Goal: Task Accomplishment & Management: Use online tool/utility

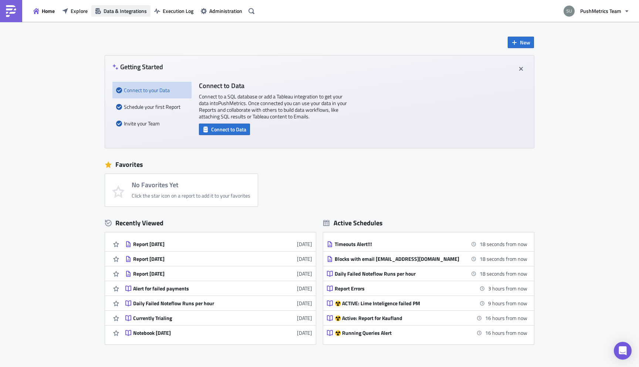
click at [122, 12] on span "Data & Integrations" at bounding box center [125, 11] width 43 height 8
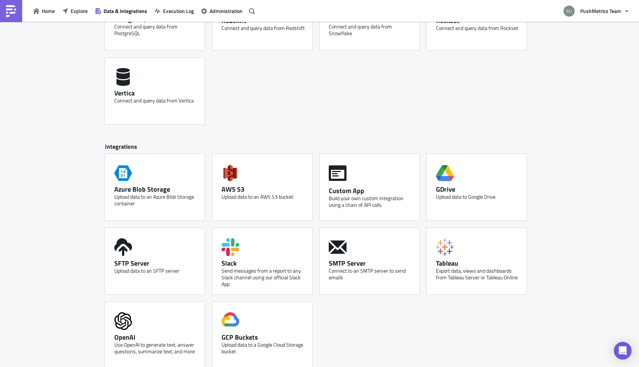
scroll to position [309, 0]
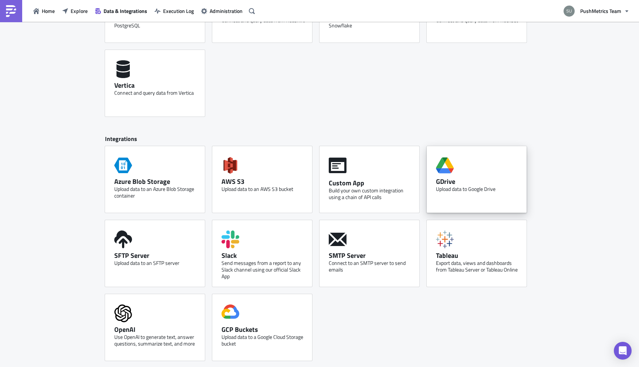
click at [457, 162] on div "GDrive Upload data to Google Drive" at bounding box center [477, 179] width 100 height 67
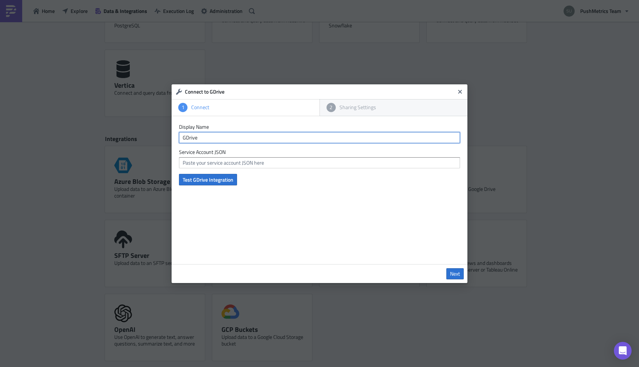
click at [271, 140] on input "GDrive" at bounding box center [319, 137] width 281 height 11
type input "GDrive New"
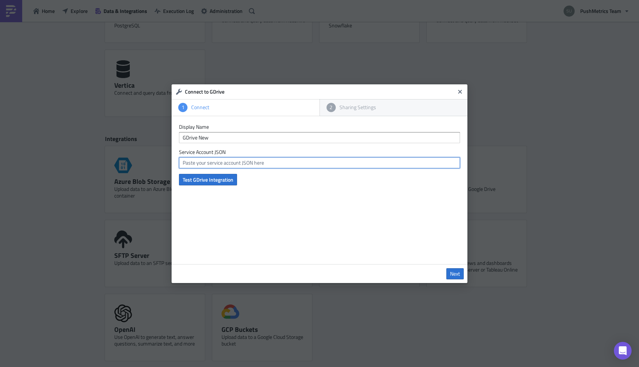
click at [242, 165] on input "text" at bounding box center [319, 162] width 281 height 11
paste input "{ "type": "service_account", "project_id": "bquery-275621", "private_key_id": "…"
type input "{ "type": "service_account", "project_id": "bquery-275621", "private_key_id": "…"
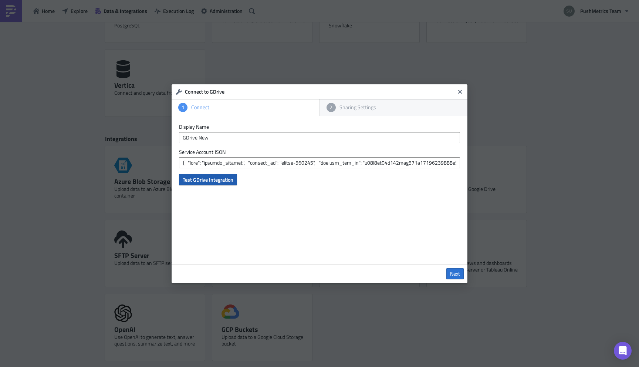
click at [221, 179] on span "Test GDrive Integration" at bounding box center [208, 180] width 51 height 8
click at [454, 273] on span "Next" at bounding box center [455, 274] width 10 height 7
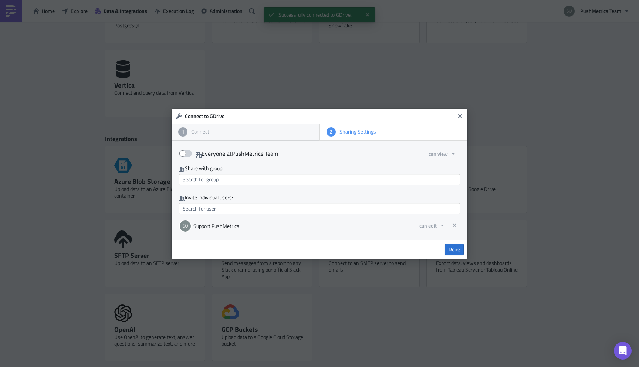
click at [224, 152] on label "Everyone at PushMetrics Team" at bounding box center [228, 153] width 99 height 11
click at [185, 152] on input "Everyone at PushMetrics Team" at bounding box center [183, 151] width 5 height 5
checkbox input "true"
click at [455, 246] on span "Done" at bounding box center [454, 249] width 11 height 7
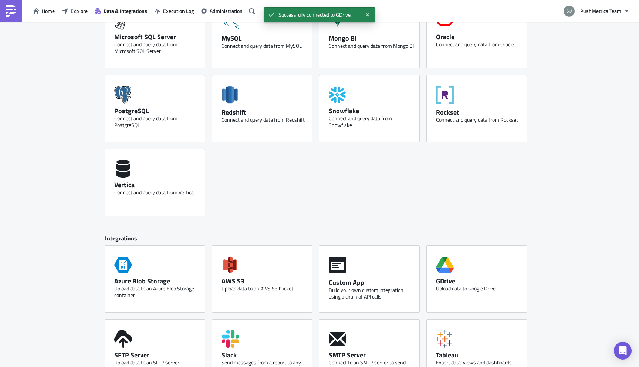
scroll to position [149, 0]
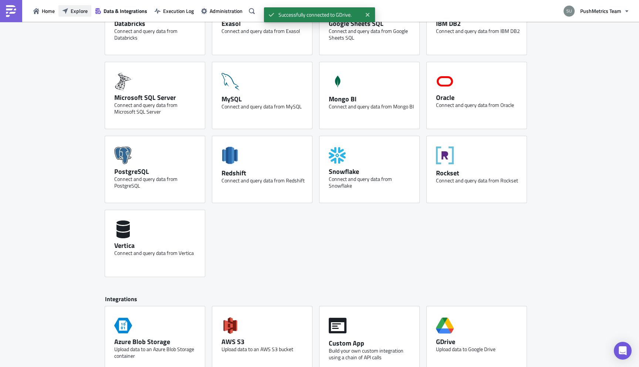
click at [79, 10] on span "Explore" at bounding box center [79, 11] width 17 height 8
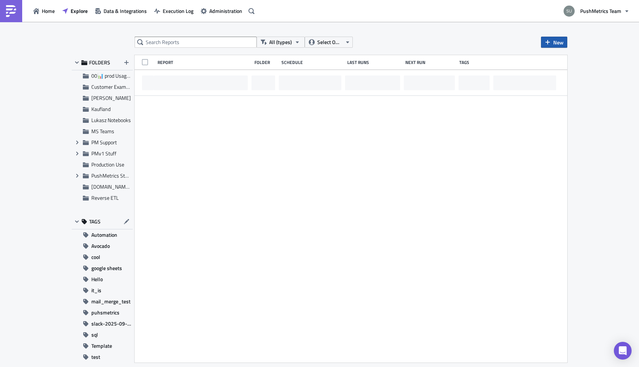
click at [561, 42] on span "New" at bounding box center [559, 42] width 10 height 8
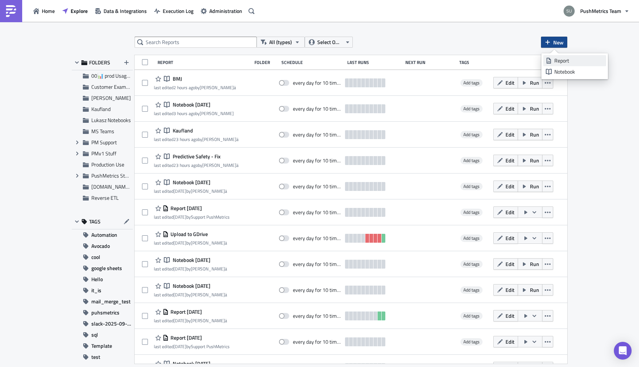
click at [558, 58] on div "Report" at bounding box center [579, 60] width 49 height 7
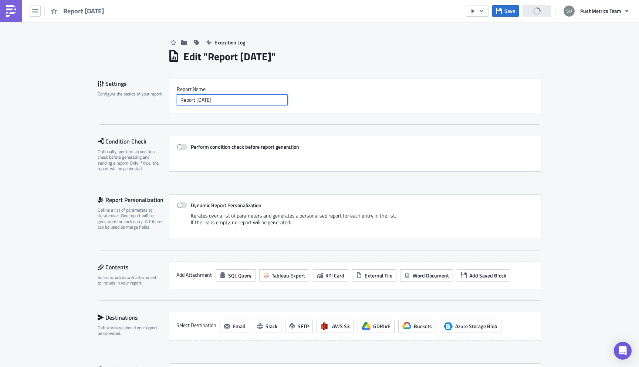
click at [214, 103] on input "Report [DATE]" at bounding box center [232, 99] width 111 height 11
type input "u"
type input "Upload to Gdrive"
click at [292, 269] on div "Add Attachment SQL Query Tableau Export KPI Card External File Word Document Ad…" at bounding box center [355, 276] width 373 height 28
click at [292, 273] on span "Tableau Export" at bounding box center [288, 276] width 33 height 8
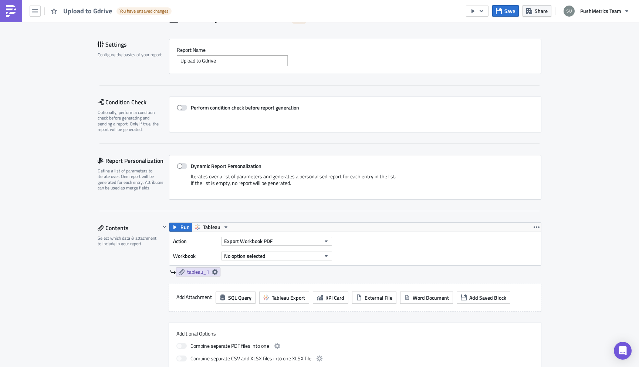
scroll to position [51, 0]
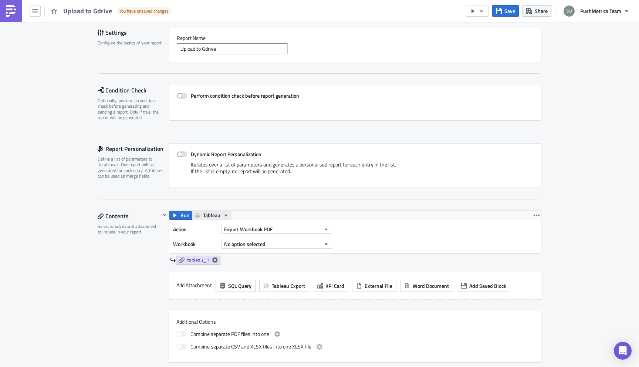
click at [207, 216] on span "Tableau" at bounding box center [211, 215] width 17 height 9
click at [213, 228] on div "Tableau" at bounding box center [231, 227] width 53 height 7
click at [266, 242] on button "No option selected" at bounding box center [276, 244] width 111 height 9
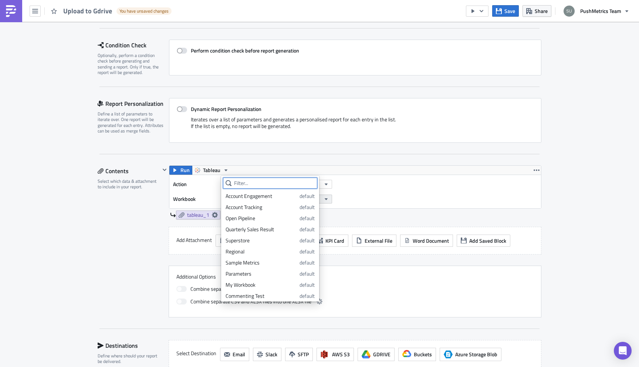
scroll to position [132, 0]
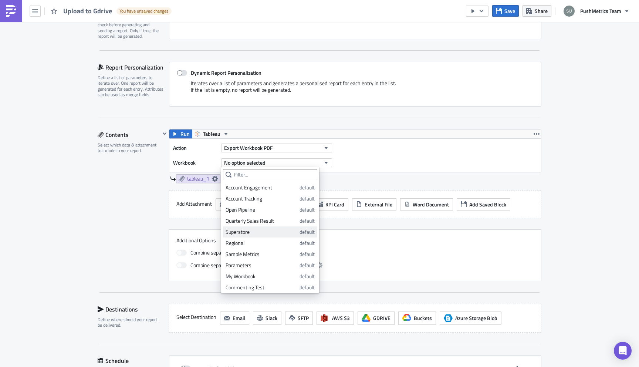
click at [252, 229] on div "Superstore" at bounding box center [261, 231] width 71 height 7
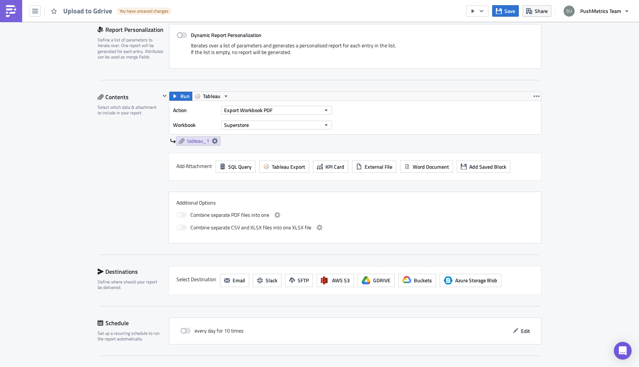
scroll to position [196, 0]
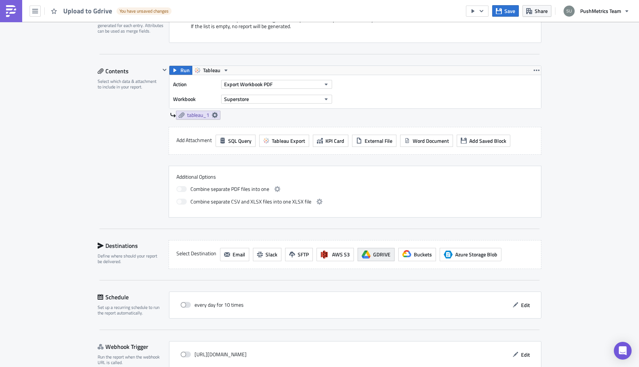
click at [373, 250] on button "GDRIVE" at bounding box center [376, 254] width 37 height 13
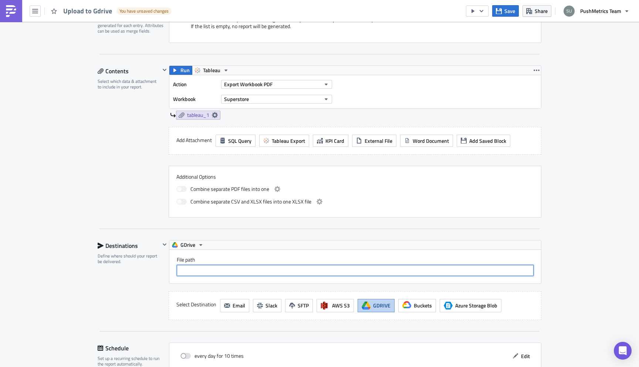
click at [209, 274] on input "File path" at bounding box center [355, 270] width 357 height 11
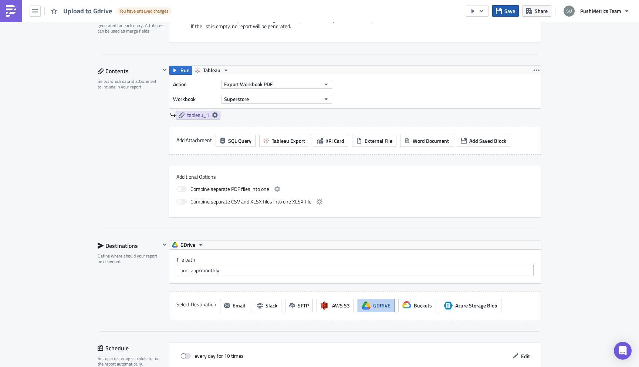
click at [506, 10] on span "Save" at bounding box center [510, 11] width 11 height 8
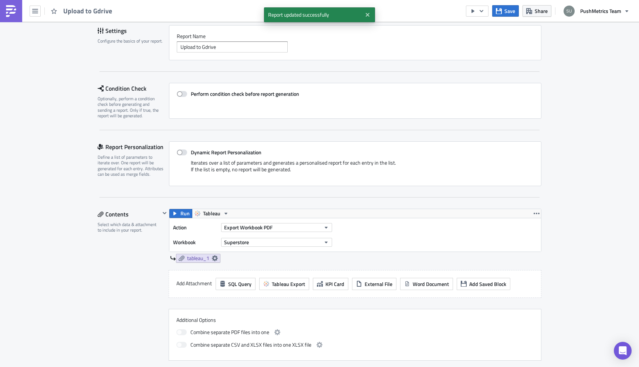
scroll to position [0, 0]
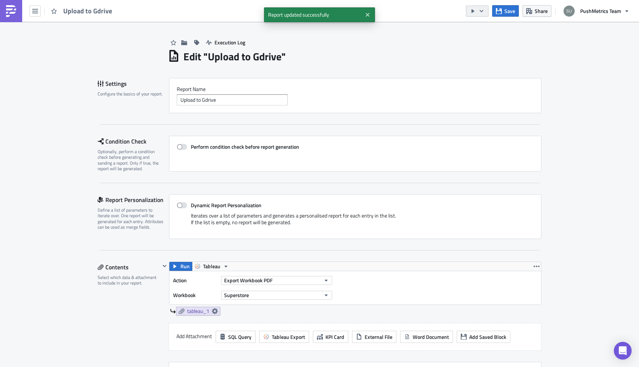
click at [481, 16] on button "button" at bounding box center [477, 11] width 23 height 11
click at [484, 40] on div "Run Report" at bounding box center [500, 40] width 58 height 7
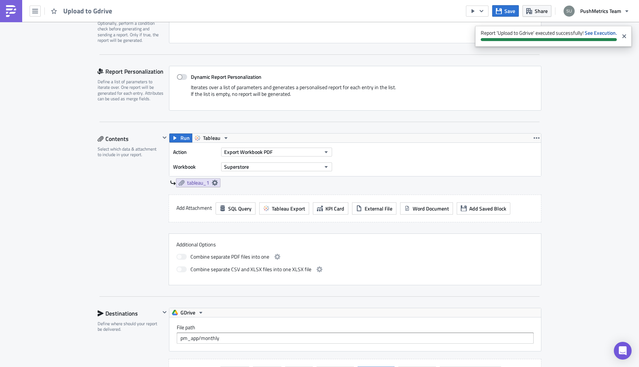
scroll to position [285, 0]
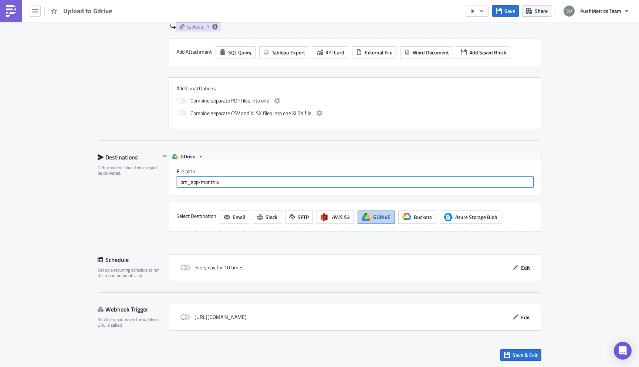
drag, startPoint x: 229, startPoint y: 180, endPoint x: 189, endPoint y: 182, distance: 40.4
click at [189, 182] on input "pm_app/monthly" at bounding box center [355, 182] width 357 height 11
type input "pmapp_files/daily"
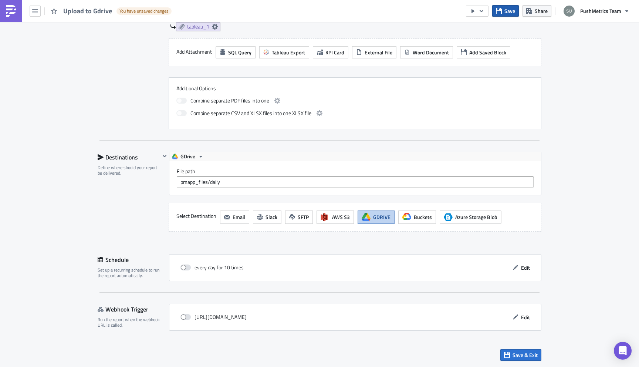
click at [507, 13] on span "Save" at bounding box center [510, 11] width 11 height 8
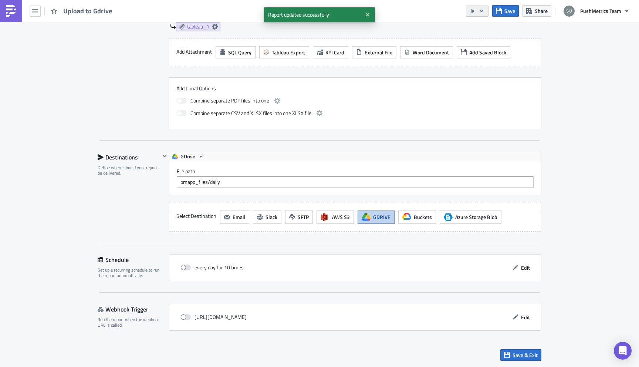
click at [487, 14] on button "button" at bounding box center [477, 11] width 23 height 11
click at [484, 39] on div "Run Report" at bounding box center [500, 40] width 58 height 7
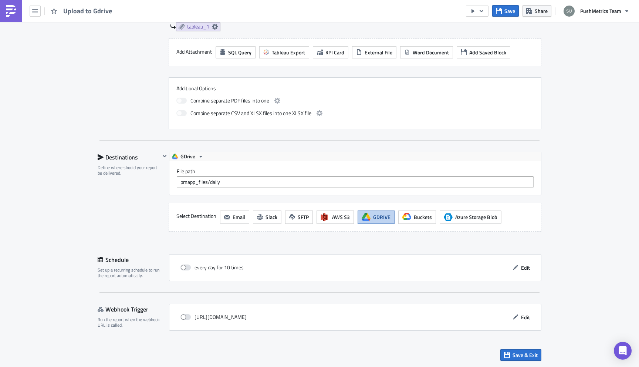
click at [10, 14] on img at bounding box center [11, 11] width 12 height 12
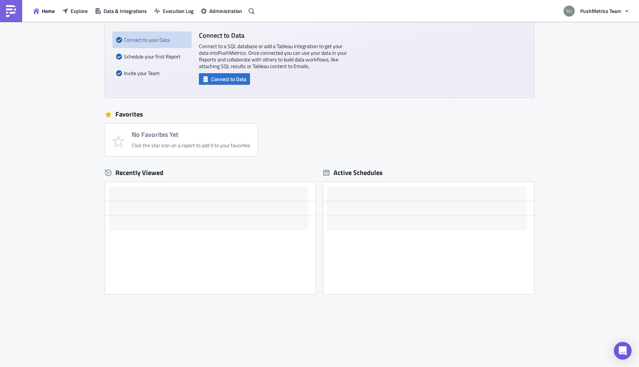
scroll to position [50, 0]
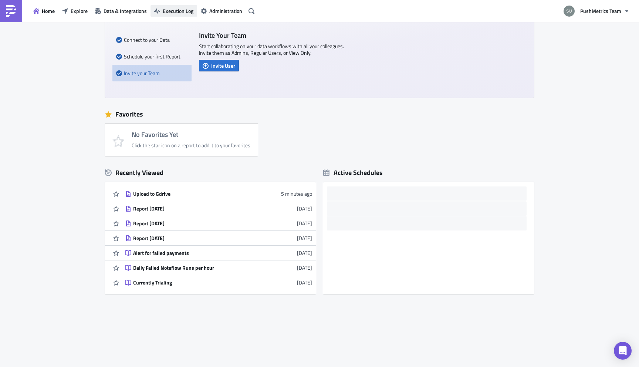
click at [175, 9] on span "Execution Log" at bounding box center [178, 11] width 31 height 8
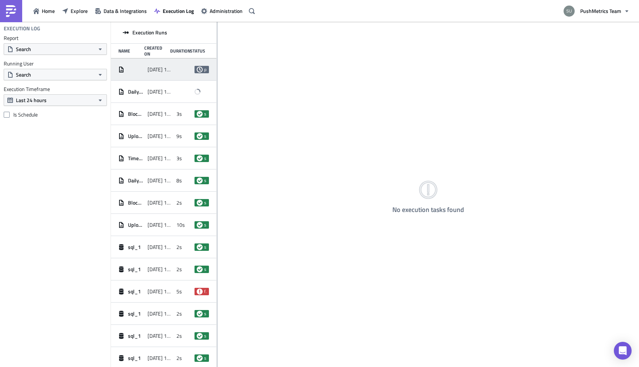
click at [169, 64] on div "[DATE] 15:04" at bounding box center [161, 69] width 26 height 13
click at [168, 86] on div "[DATE] 15:04" at bounding box center [161, 91] width 26 height 13
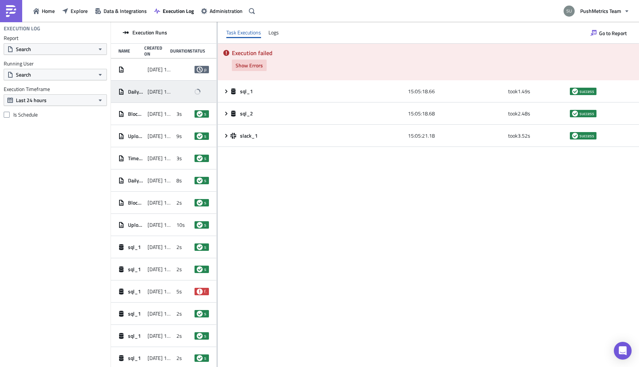
click at [250, 64] on span "Show Errors" at bounding box center [249, 65] width 27 height 8
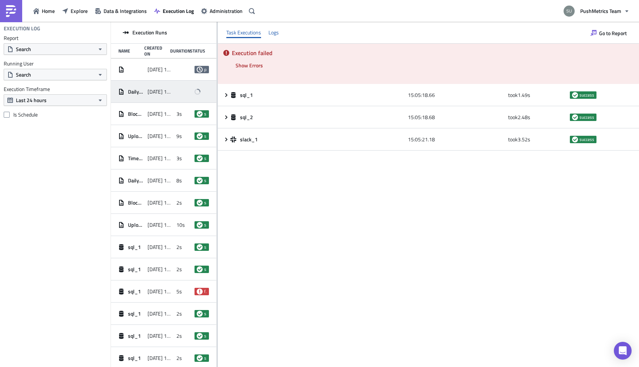
click at [270, 28] on div "Logs" at bounding box center [274, 32] width 10 height 11
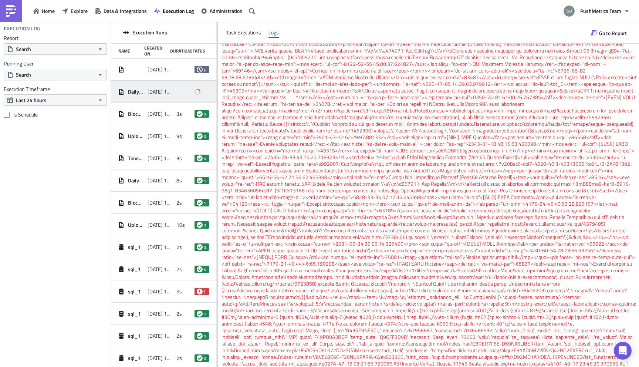
scroll to position [2018, 0]
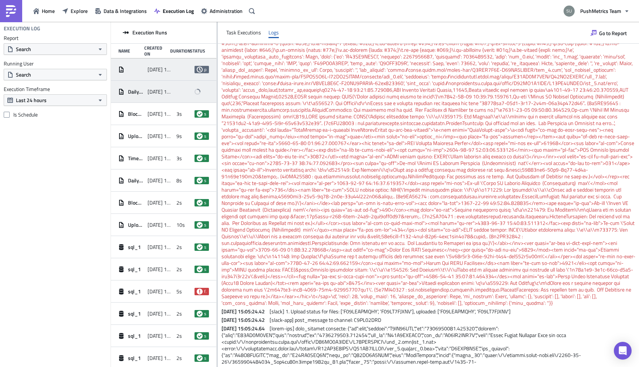
click at [179, 71] on div at bounding box center [184, 69] width 14 height 13
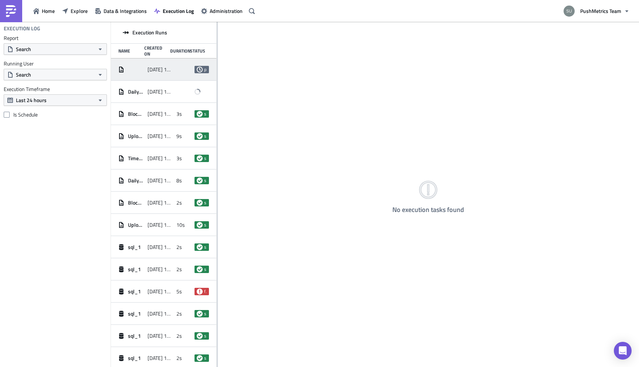
click at [13, 8] on img at bounding box center [11, 11] width 12 height 12
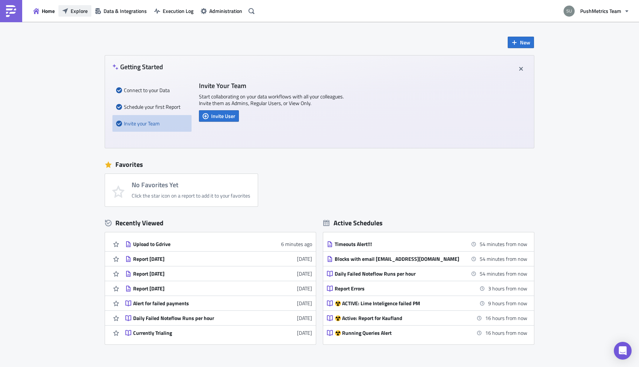
click at [85, 12] on span "Explore" at bounding box center [79, 11] width 17 height 8
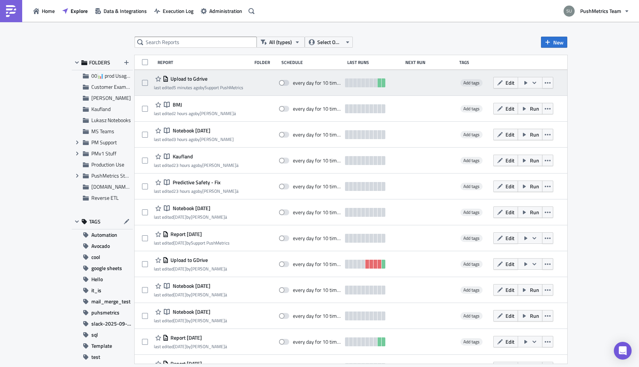
click at [532, 82] on icon "button" at bounding box center [535, 83] width 6 height 6
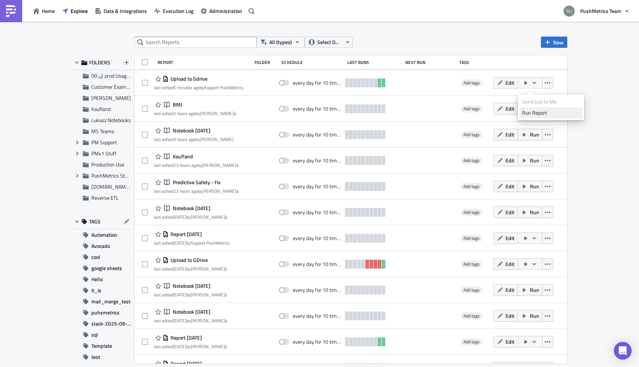
click at [537, 112] on div "Run Report" at bounding box center [552, 112] width 58 height 7
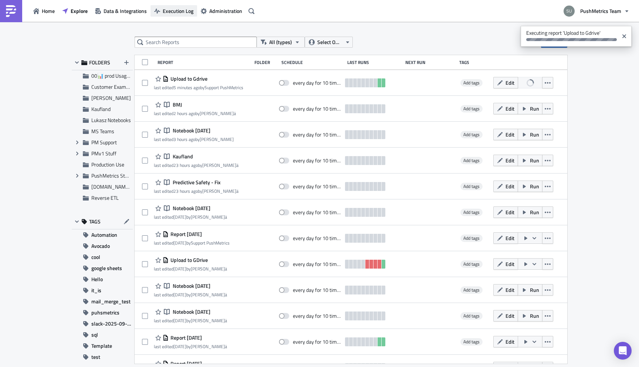
click at [177, 9] on span "Execution Log" at bounding box center [178, 11] width 31 height 8
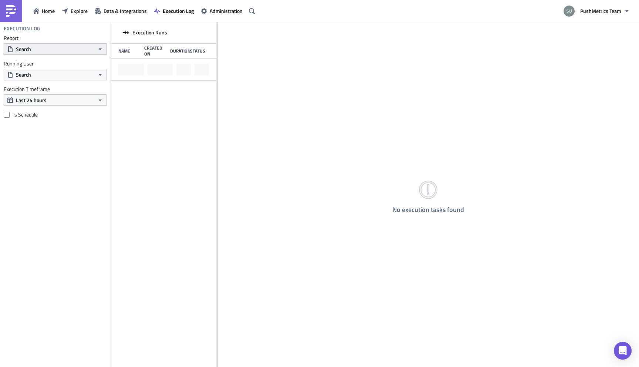
click at [74, 48] on button "Search" at bounding box center [55, 48] width 103 height 11
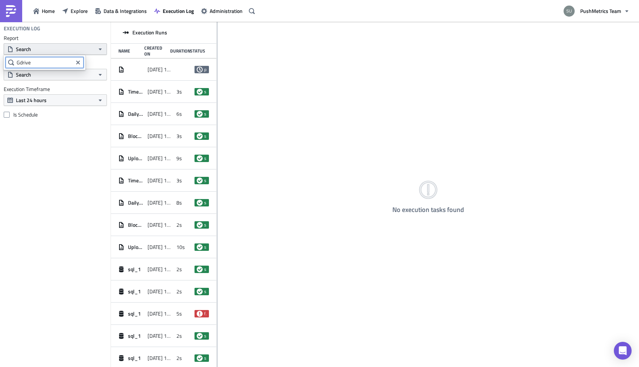
type input "Gdrive"
click at [38, 73] on div "Upload to Gdrive" at bounding box center [49, 75] width 64 height 7
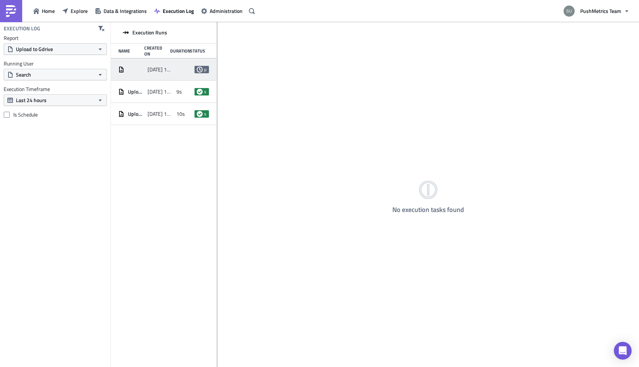
click at [159, 62] on div "[DATE] 15:06 pending" at bounding box center [163, 69] width 105 height 22
click at [161, 94] on span "[DATE] 15:02" at bounding box center [161, 91] width 26 height 7
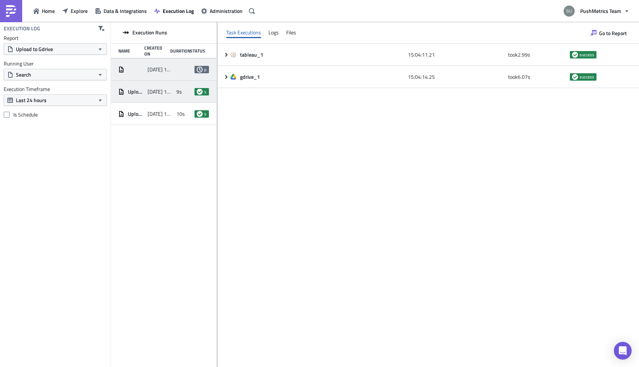
click at [167, 70] on span "[DATE] 15:06" at bounding box center [161, 69] width 26 height 7
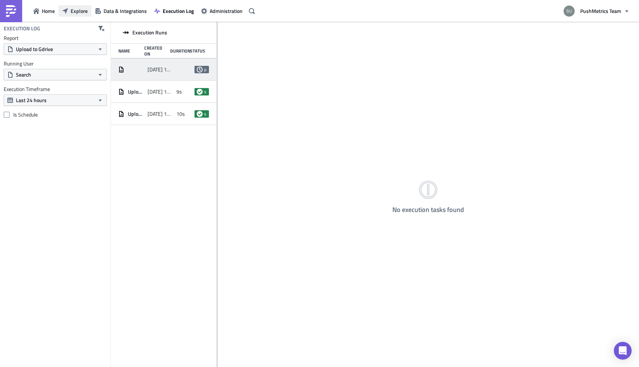
click at [80, 10] on span "Explore" at bounding box center [79, 11] width 17 height 8
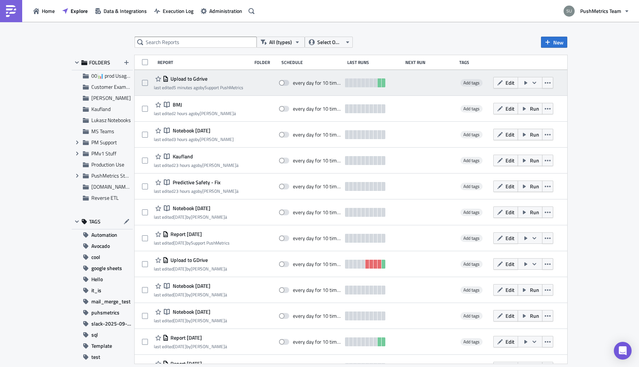
click at [190, 80] on span "Upload to Gdrive" at bounding box center [188, 78] width 39 height 7
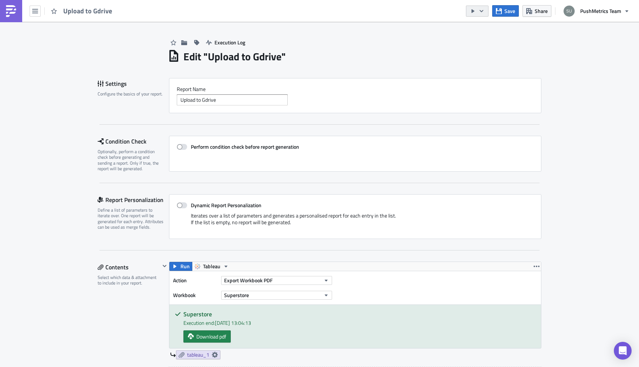
click at [484, 11] on icon "button" at bounding box center [482, 11] width 6 height 6
click at [490, 42] on div "Run Report" at bounding box center [500, 40] width 58 height 7
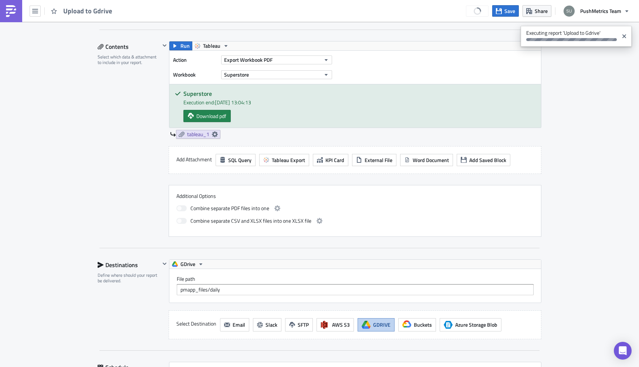
scroll to position [221, 0]
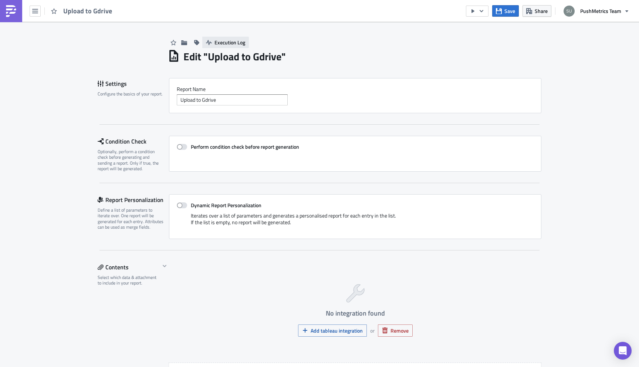
click at [229, 42] on span "Execution Log" at bounding box center [230, 42] width 31 height 8
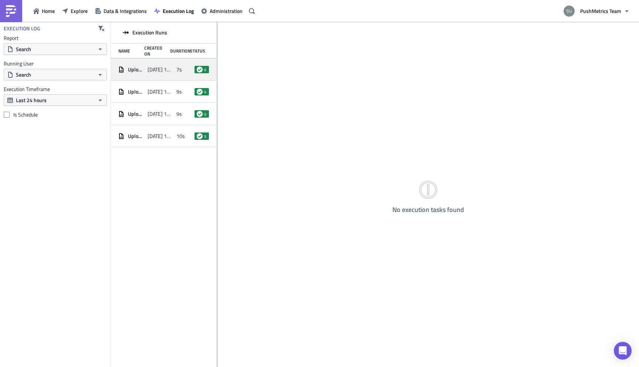
click at [174, 73] on div "Upload to Gdrive 2025-10-14 15:07 7s success" at bounding box center [163, 69] width 105 height 22
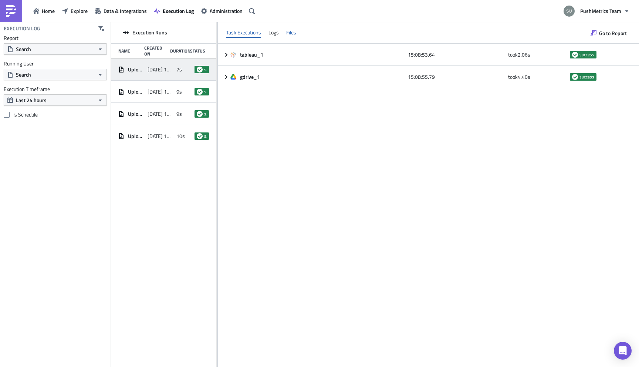
click at [291, 34] on div "Files" at bounding box center [291, 32] width 10 height 11
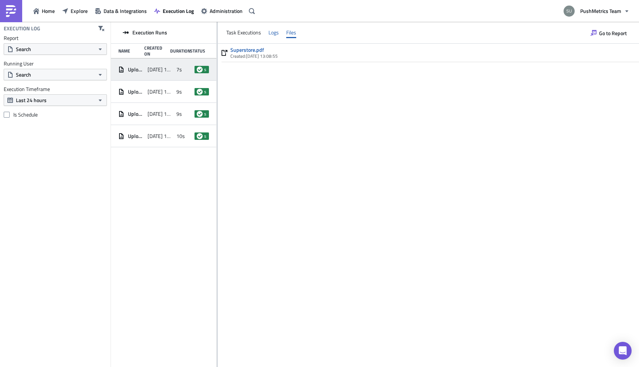
click at [272, 30] on div "Logs" at bounding box center [274, 32] width 10 height 11
